Goal: Use online tool/utility

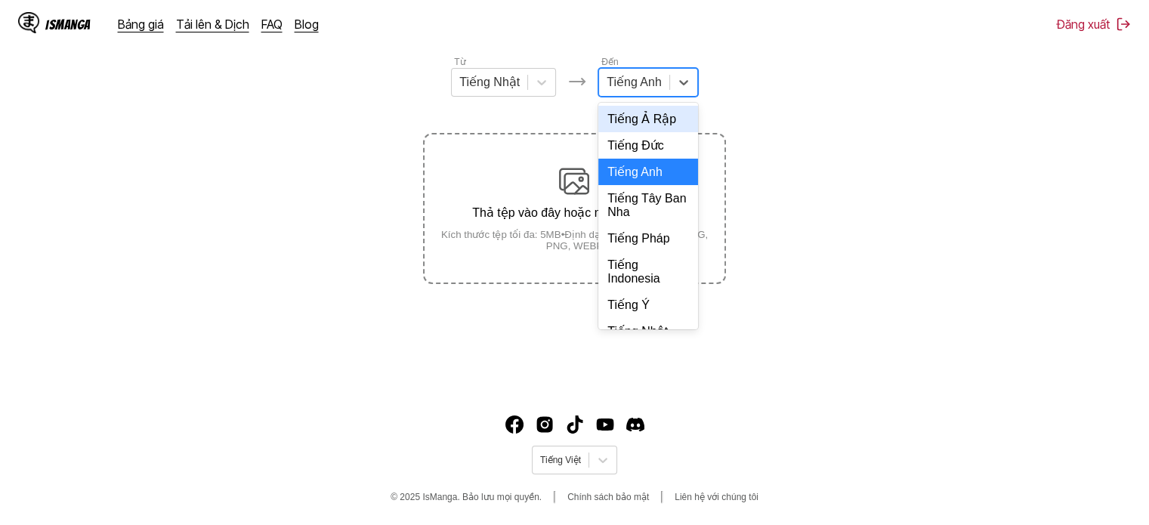
click at [632, 78] on div at bounding box center [634, 82] width 55 height 17
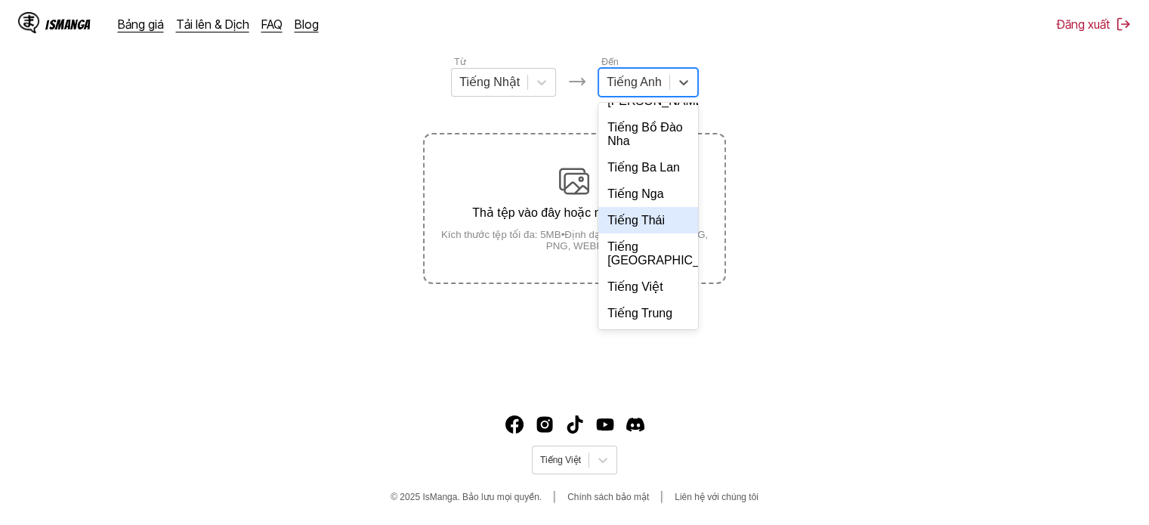
scroll to position [302, 0]
click at [620, 300] on div "Tiếng Việt" at bounding box center [648, 286] width 100 height 26
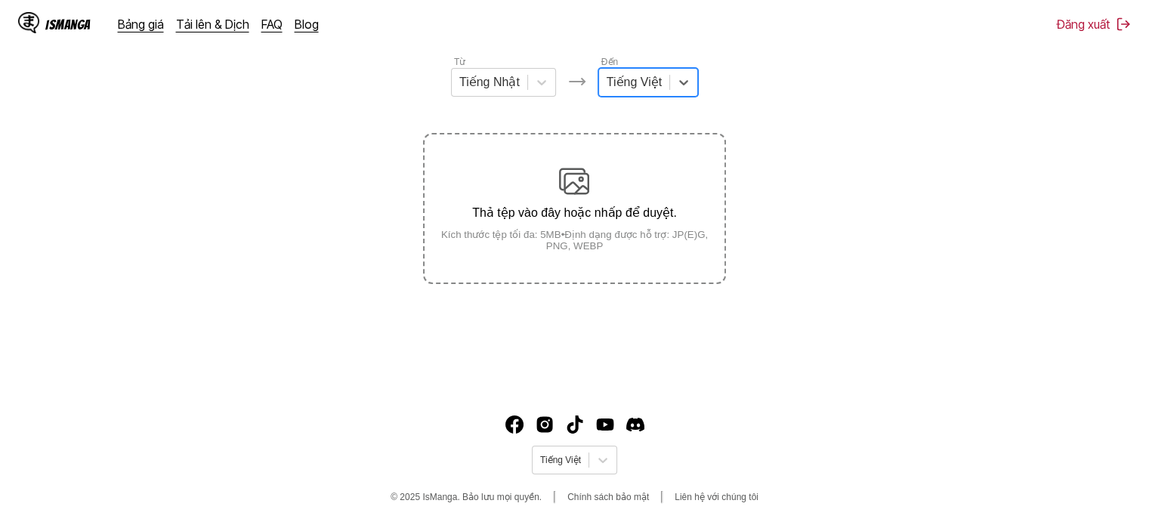
click at [604, 213] on p "Thả tệp vào đây hoặc nhấp để duyệt." at bounding box center [574, 212] width 299 height 14
click at [0, 0] on input "Thả tệp vào đây hoặc nhấp để duyệt. Kích thước tệp tối đa: 5MB • Định dạng được…" at bounding box center [0, 0] width 0 height 0
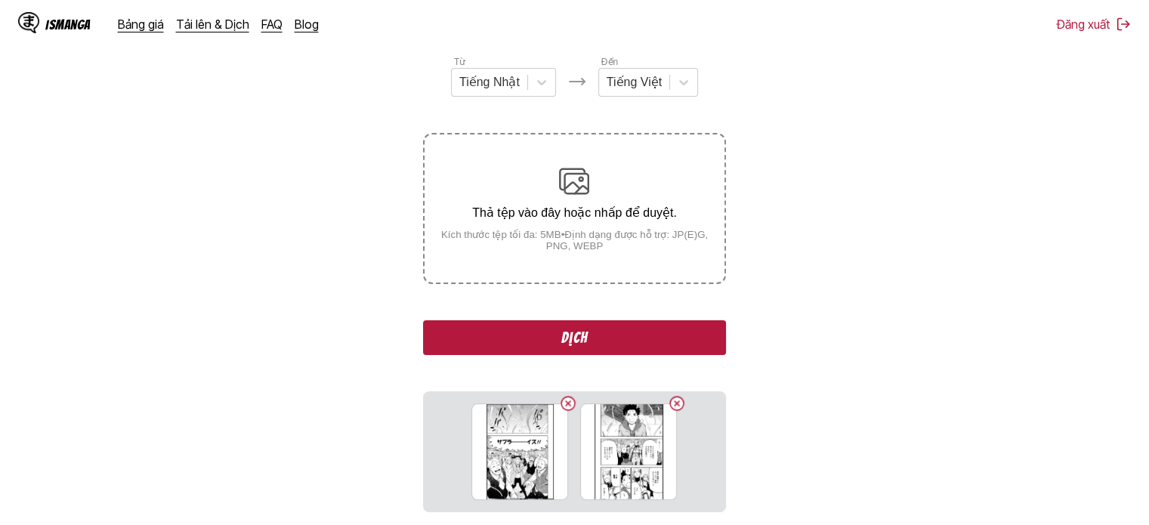
click at [505, 335] on button "Dịch" at bounding box center [574, 337] width 302 height 35
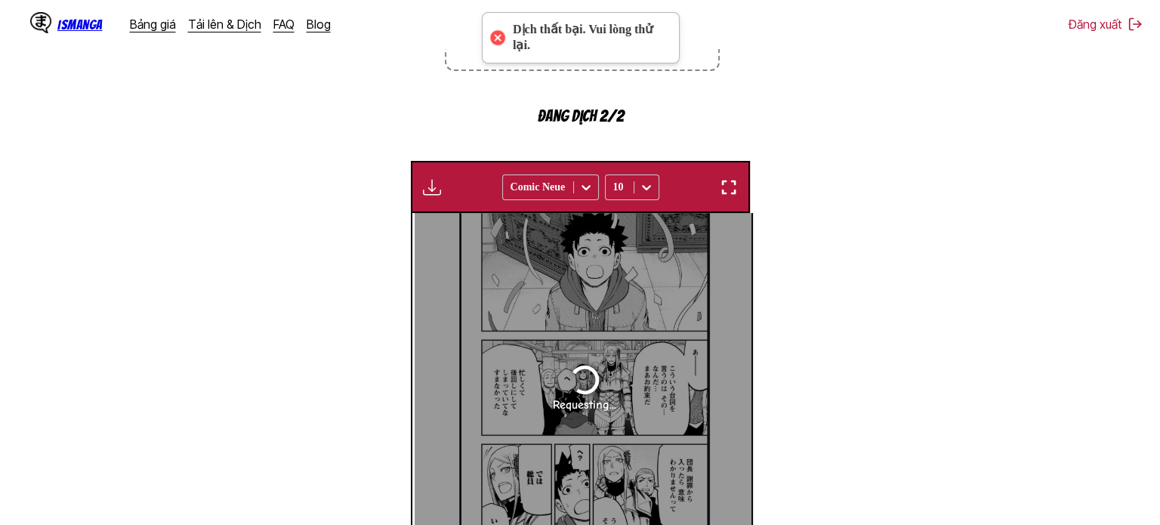
scroll to position [0, 0]
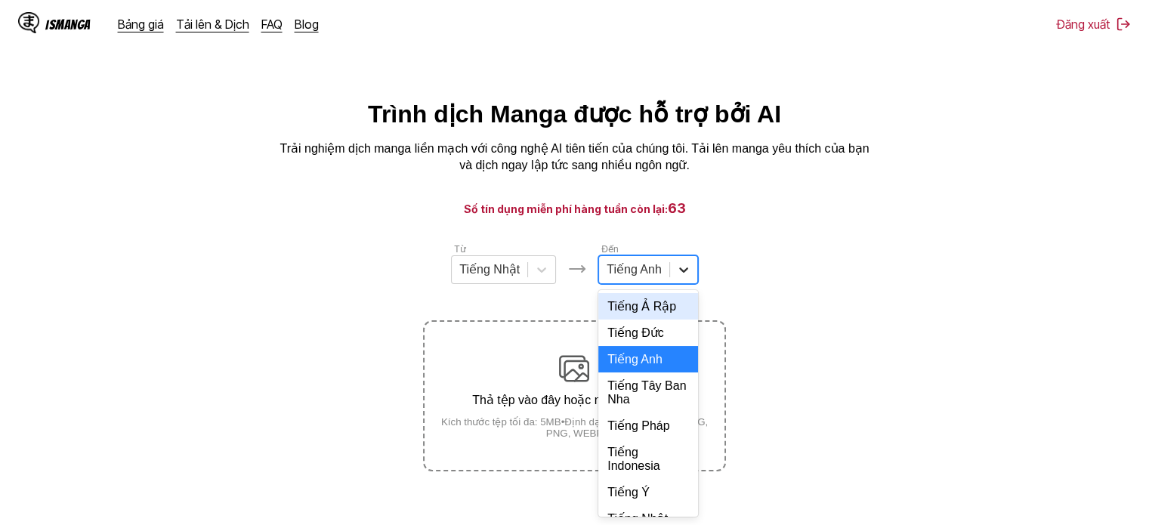
click at [688, 274] on icon at bounding box center [683, 269] width 15 height 15
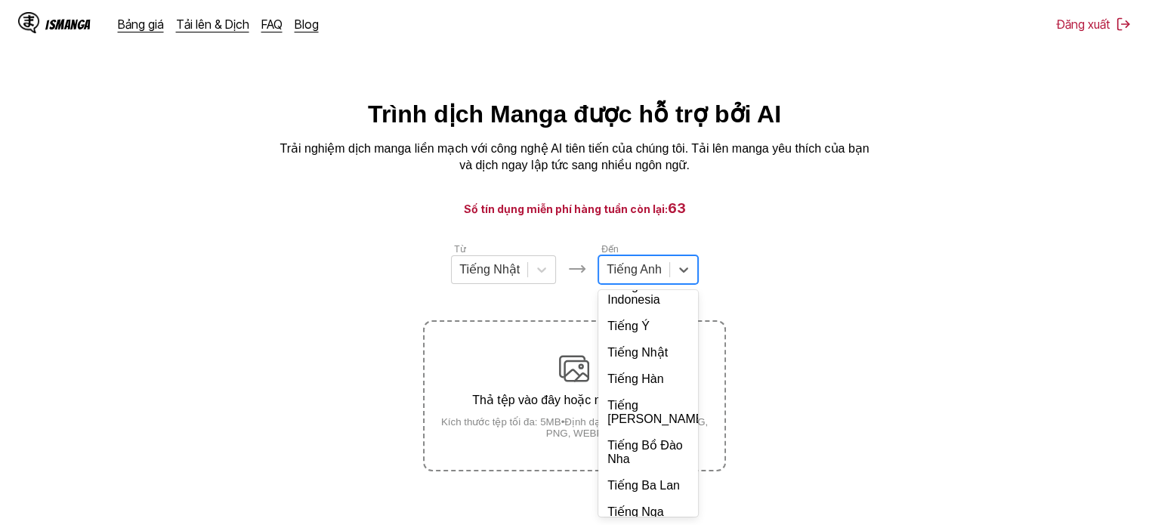
scroll to position [302, 0]
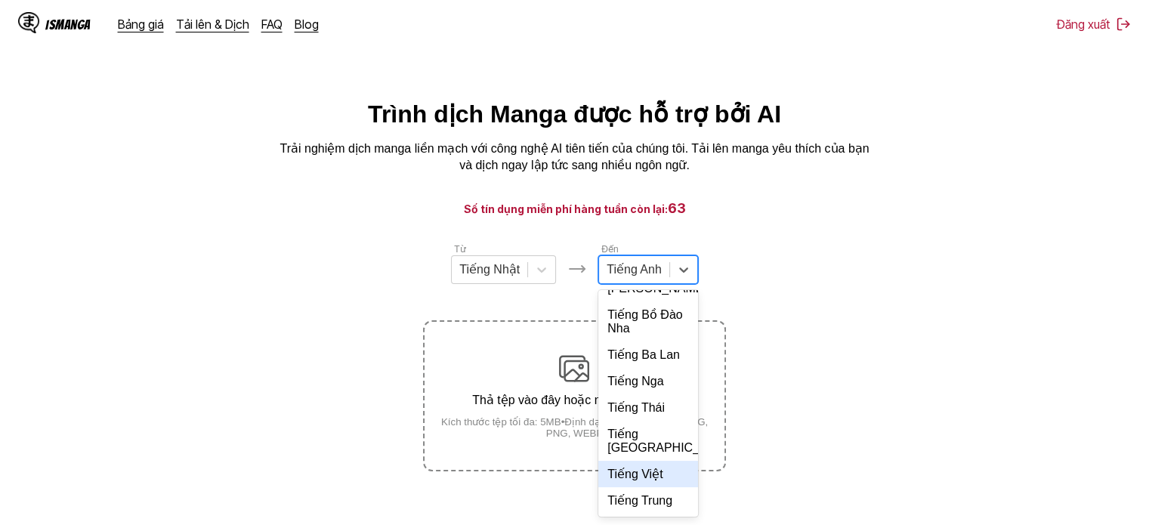
click at [629, 487] on div "Tiếng Việt" at bounding box center [648, 474] width 100 height 26
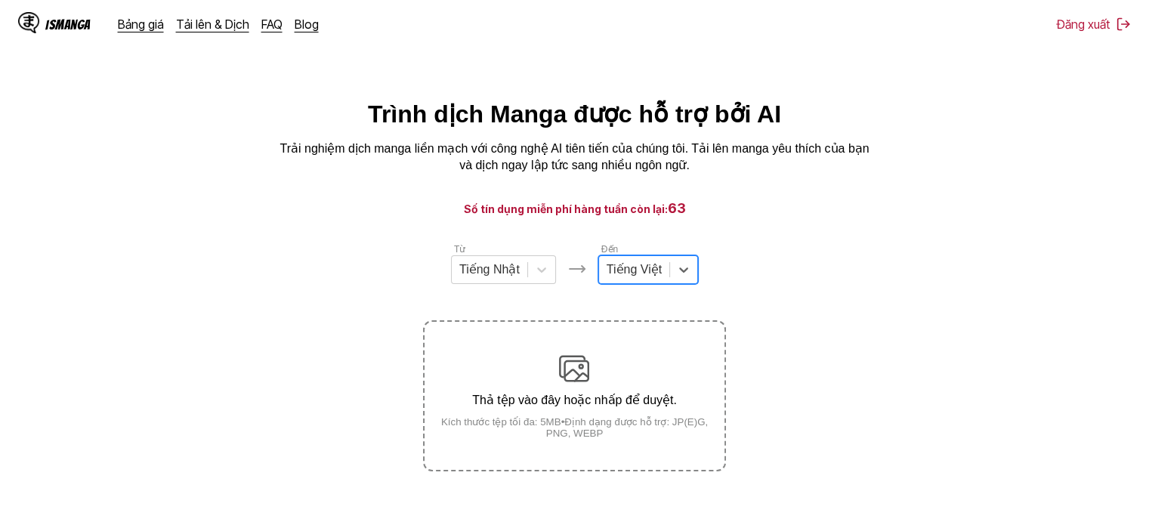
click at [639, 392] on div "Thả tệp vào đây hoặc nhấp để duyệt. Kích thước tệp tối đa: 5MB • Định dạng được…" at bounding box center [574, 396] width 299 height 85
click at [0, 0] on input "Thả tệp vào đây hoặc nhấp để duyệt. Kích thước tệp tối đa: 5MB • Định dạng được…" at bounding box center [0, 0] width 0 height 0
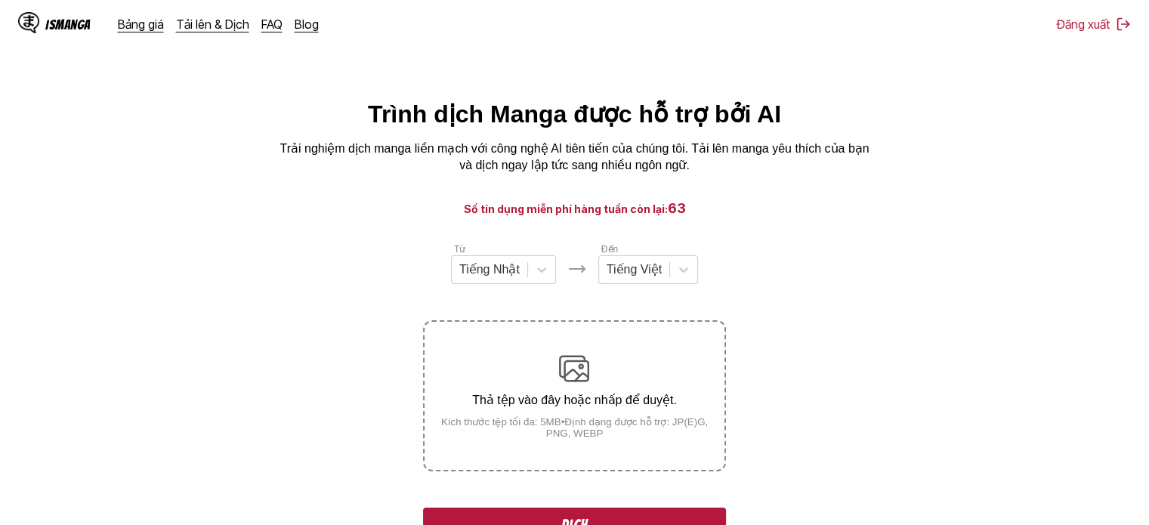
click at [610, 513] on button "Dịch" at bounding box center [574, 525] width 302 height 35
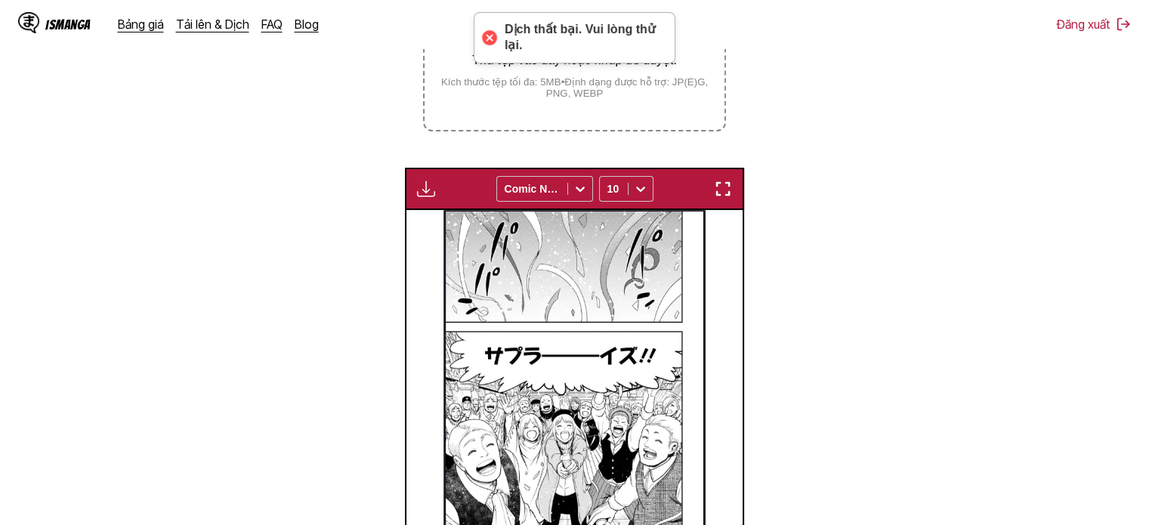
scroll to position [237, 0]
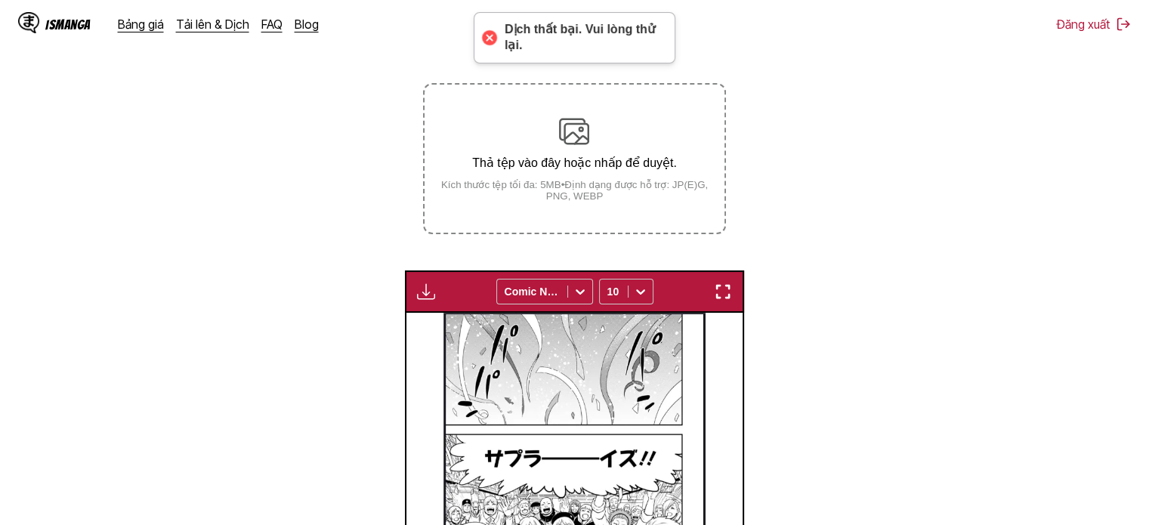
click at [517, 153] on div "Thả tệp vào đây hoặc nhấp để duyệt. Kích thước tệp tối đa: 5MB • Định dạng được…" at bounding box center [574, 158] width 299 height 85
click at [0, 0] on input "Thả tệp vào đây hoặc nhấp để duyệt. Kích thước tệp tối đa: 5MB • Định dạng được…" at bounding box center [0, 0] width 0 height 0
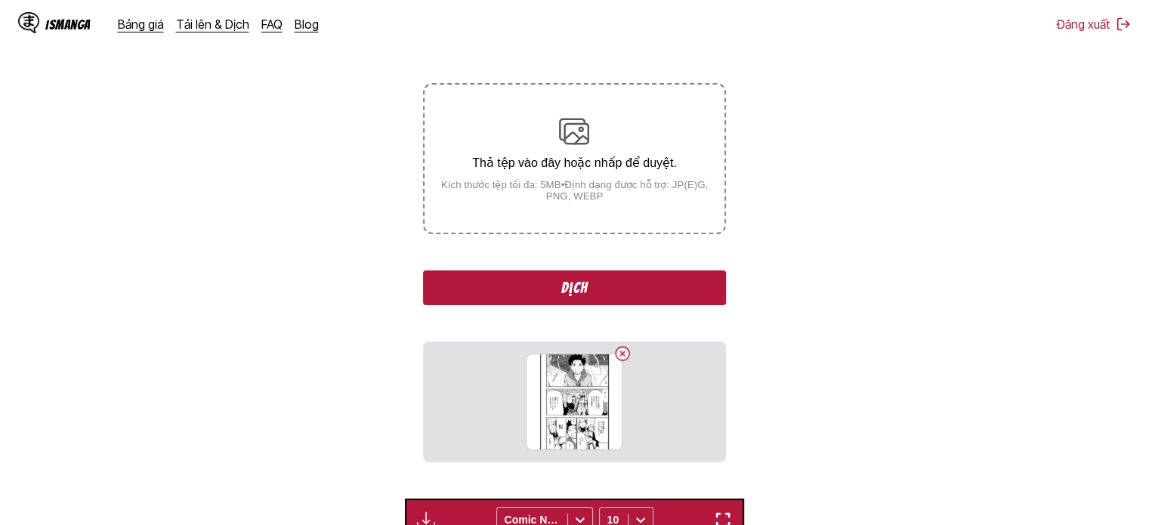
click at [537, 279] on button "Dịch" at bounding box center [574, 287] width 302 height 35
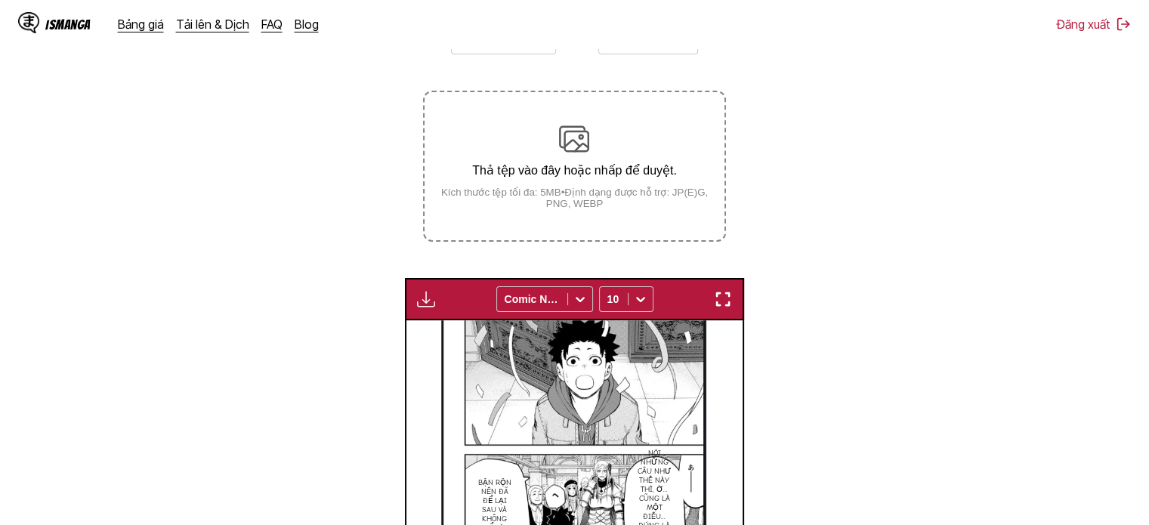
scroll to position [221, 0]
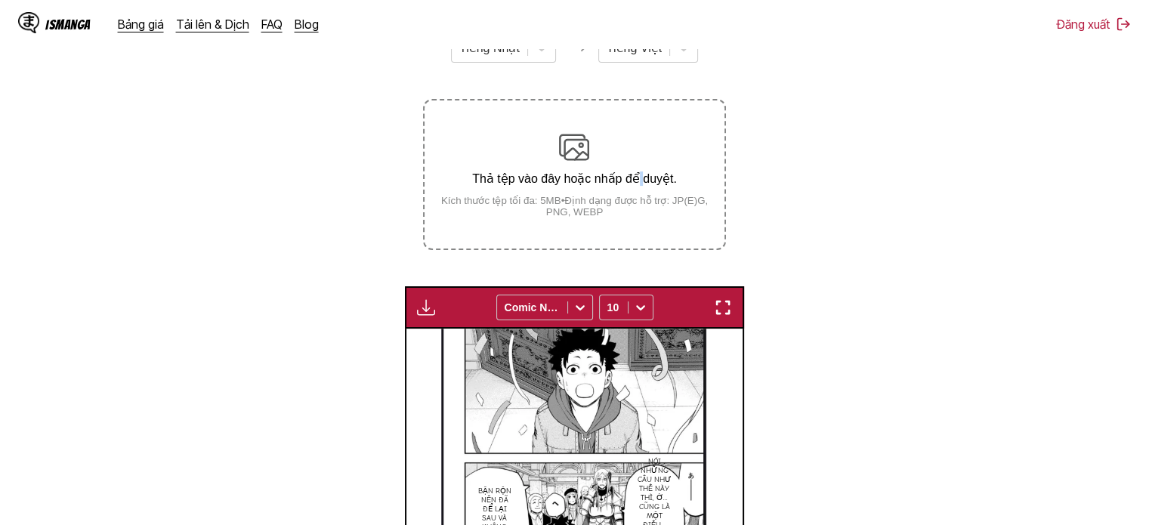
click at [639, 175] on p "Thả tệp vào đây hoặc nhấp để duyệt." at bounding box center [574, 178] width 299 height 14
click at [635, 153] on div "Thả tệp vào đây hoặc nhấp để duyệt. Kích thước tệp tối đa: 5MB • Định dạng được…" at bounding box center [574, 174] width 299 height 85
click at [0, 0] on input "Thả tệp vào đây hoặc nhấp để duyệt. Kích thước tệp tối đa: 5MB • Định dạng được…" at bounding box center [0, 0] width 0 height 0
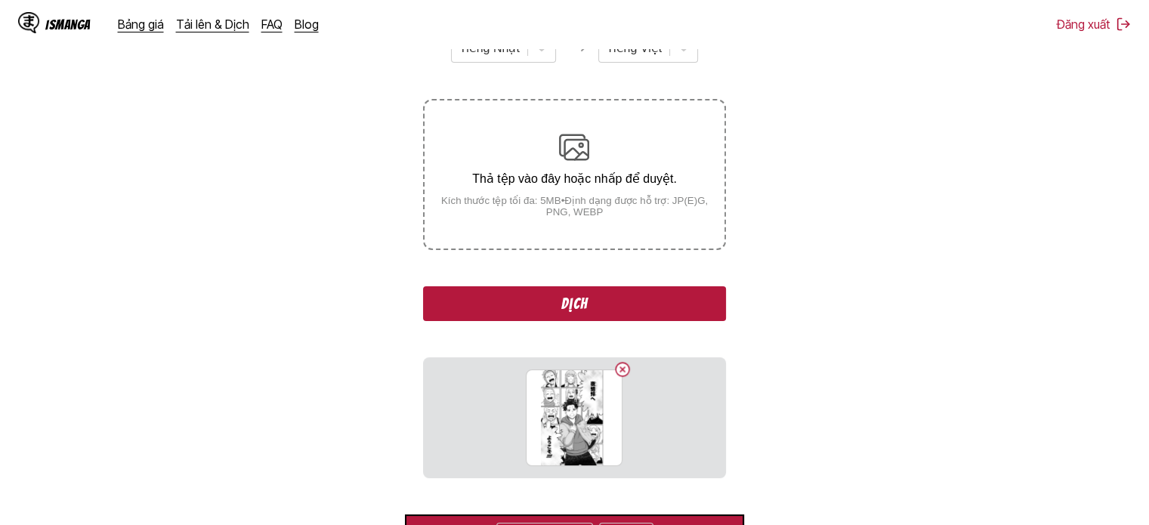
click at [502, 301] on button "Dịch" at bounding box center [574, 303] width 302 height 35
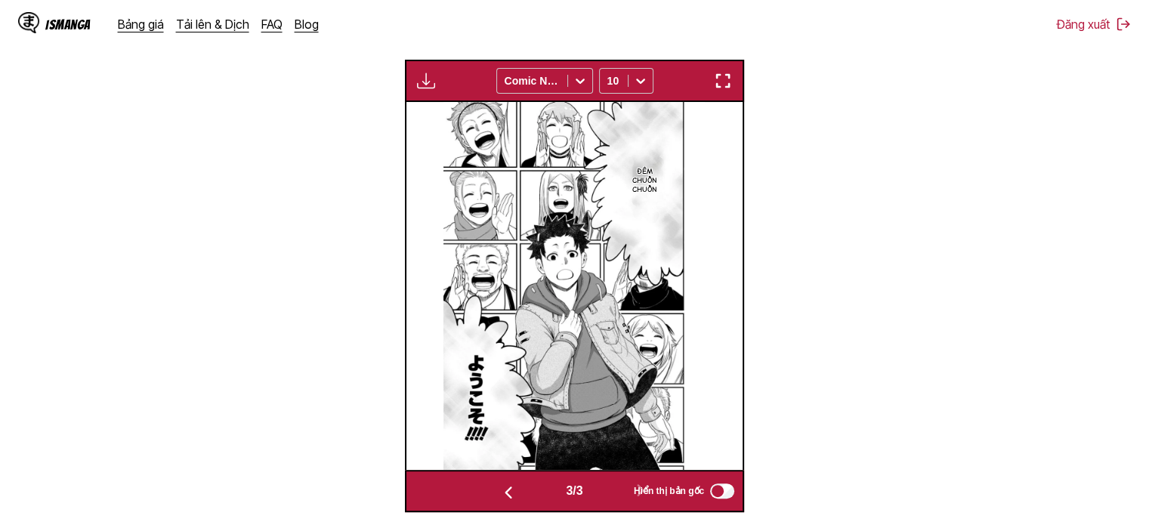
scroll to position [297, 0]
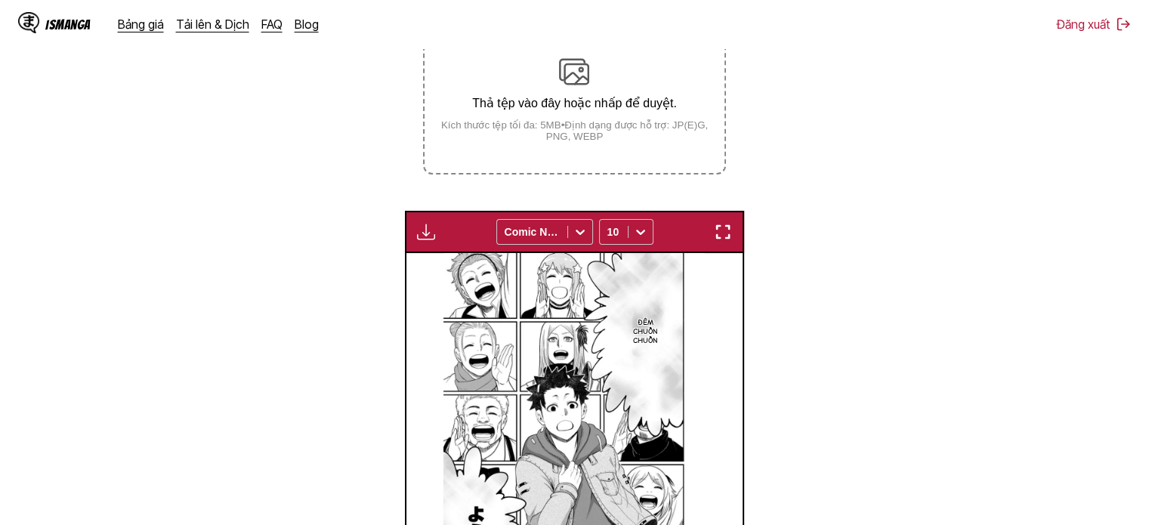
click at [630, 90] on div "Thả tệp vào đây hoặc nhấp để duyệt. Kích thước tệp tối đa: 5MB • Định dạng được…" at bounding box center [574, 99] width 299 height 85
click at [0, 0] on input "Thả tệp vào đây hoặc nhấp để duyệt. Kích thước tệp tối đa: 5MB • Định dạng được…" at bounding box center [0, 0] width 0 height 0
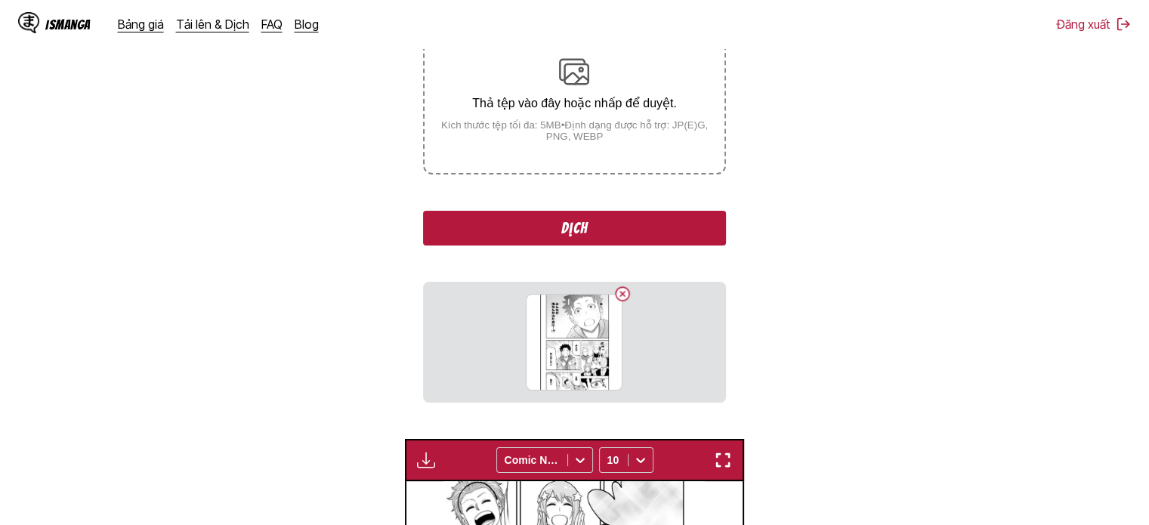
click at [552, 228] on button "Dịch" at bounding box center [574, 228] width 302 height 35
